Goal: Transaction & Acquisition: Purchase product/service

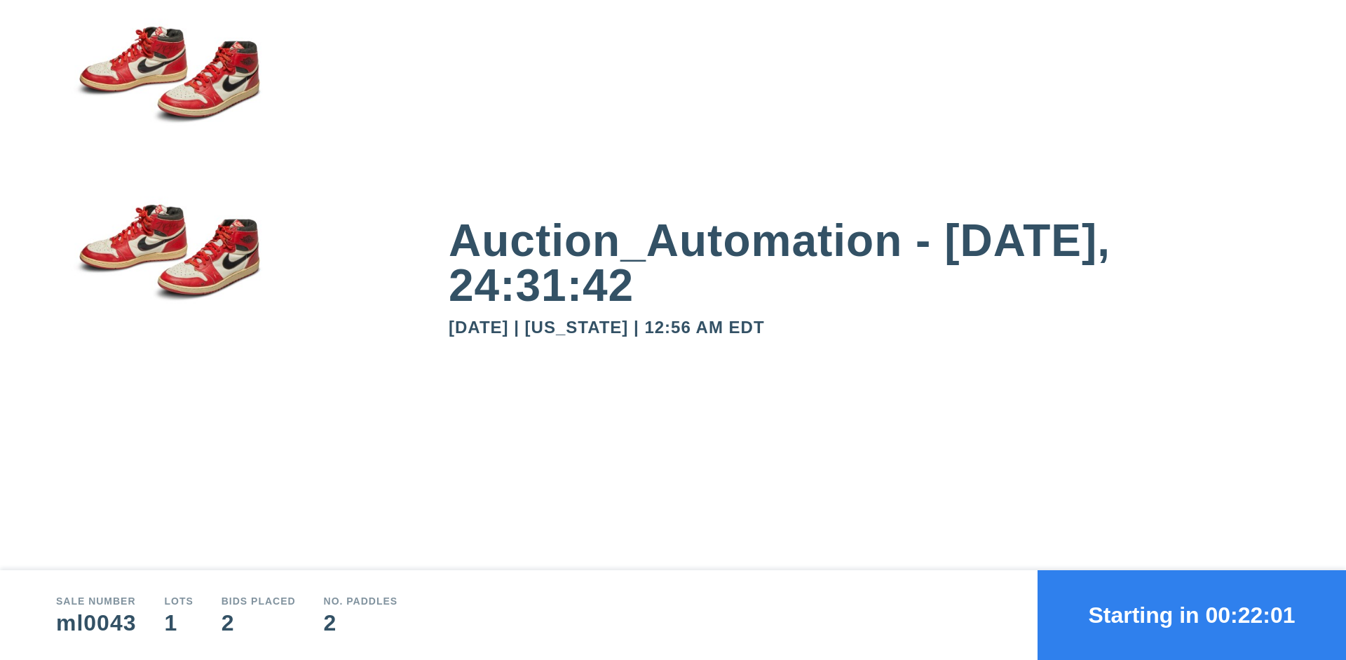
click at [1192, 615] on button "Starting in 00:22:01" at bounding box center [1192, 615] width 309 height 90
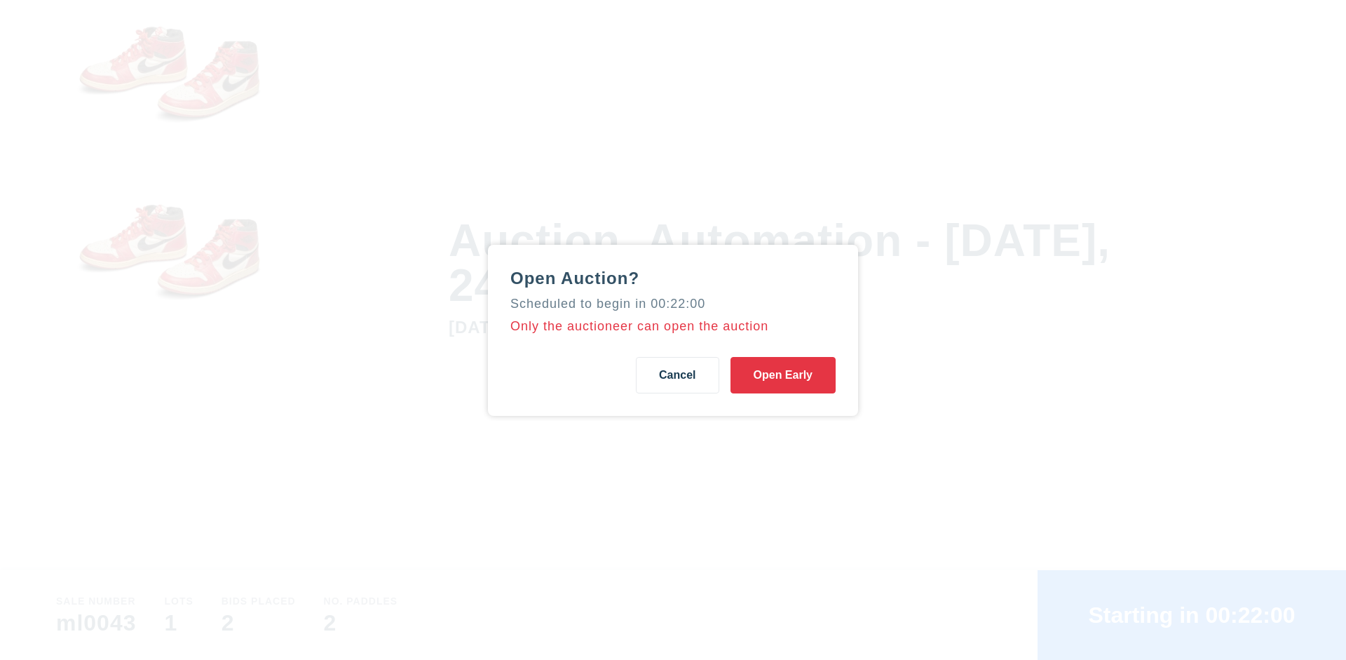
click at [783, 374] on button "Open Early" at bounding box center [783, 375] width 105 height 36
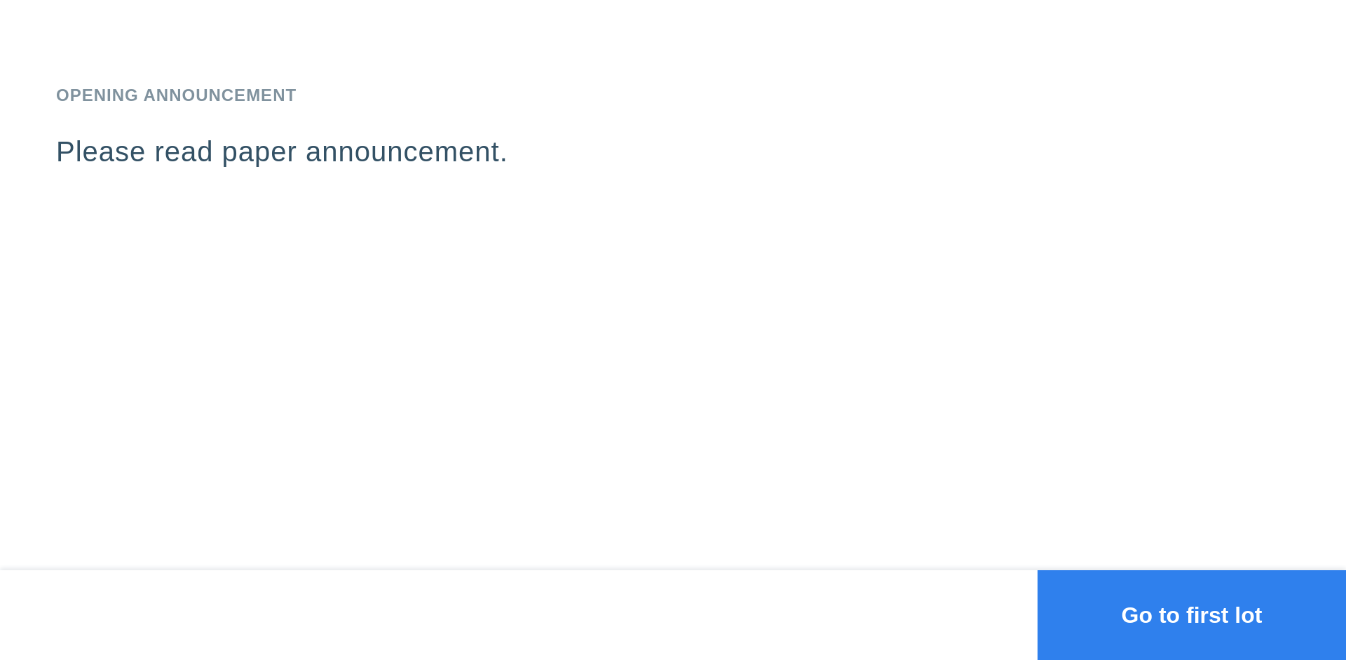
click at [1192, 615] on button "Go to first lot" at bounding box center [1192, 615] width 309 height 90
